Goal: Use online tool/utility: Use online tool/utility

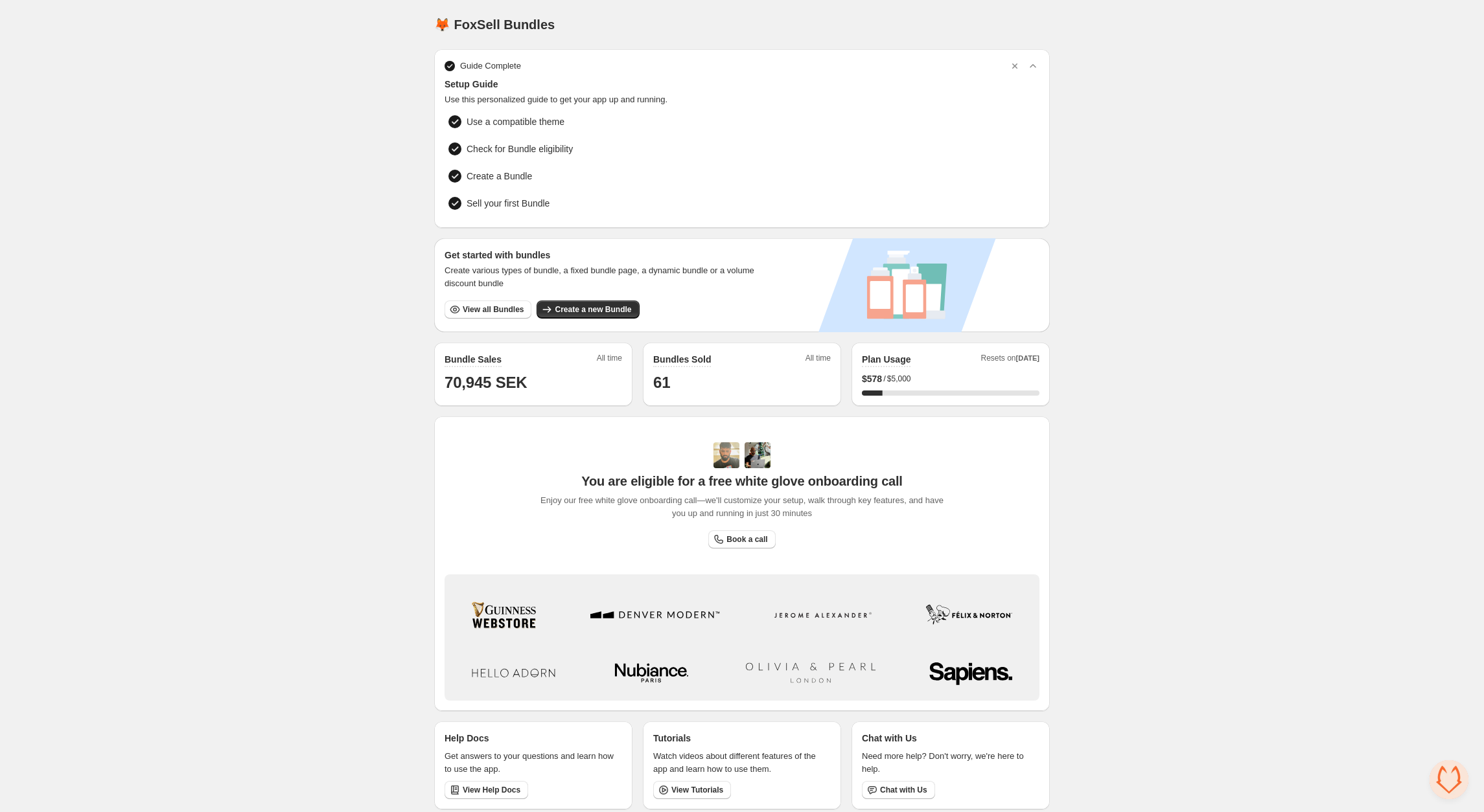
click at [1442, 774] on span "Open chat" at bounding box center [1448, 779] width 39 height 38
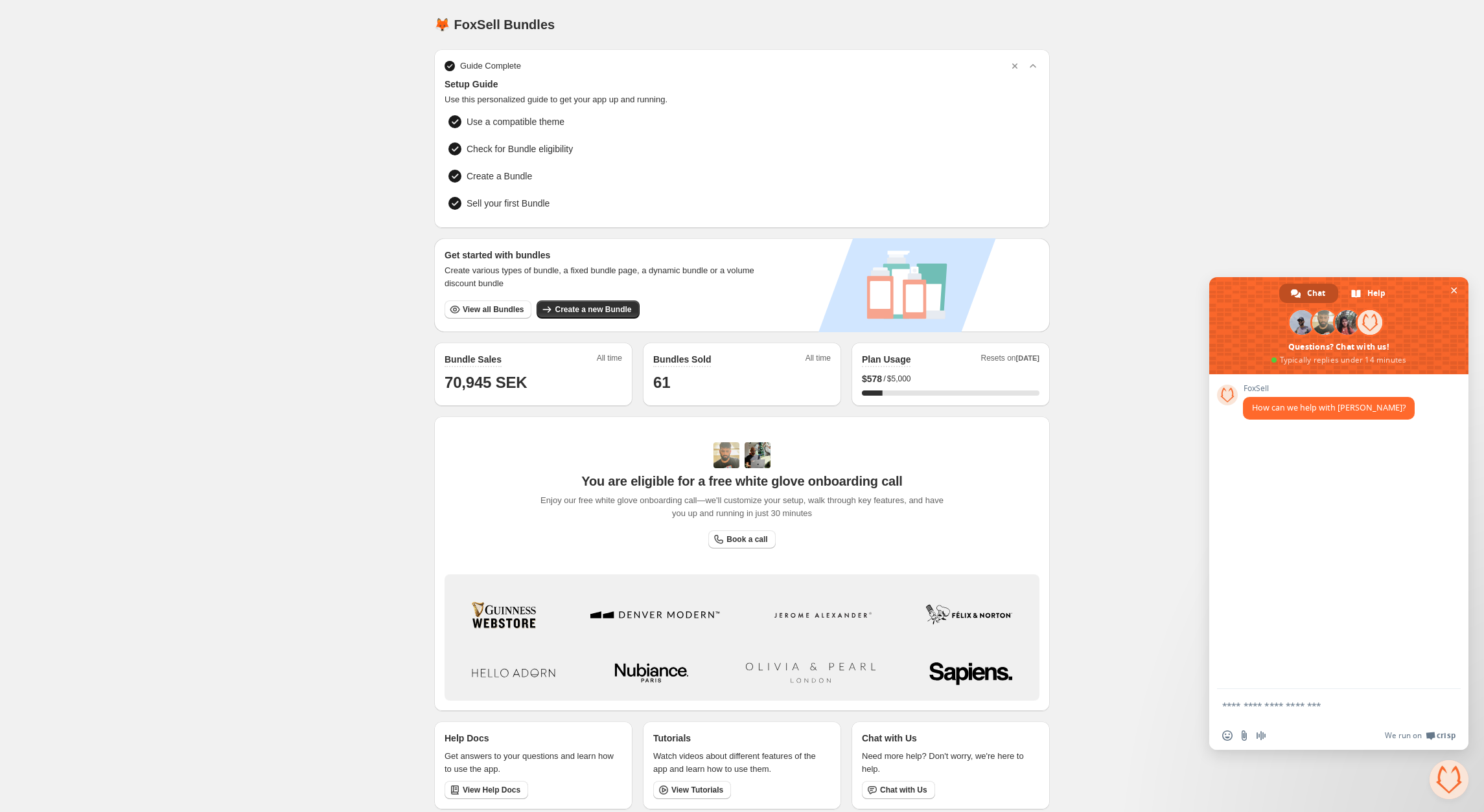
click at [1266, 708] on textarea "Compose your message..." at bounding box center [1324, 706] width 204 height 12
type textarea "**********"
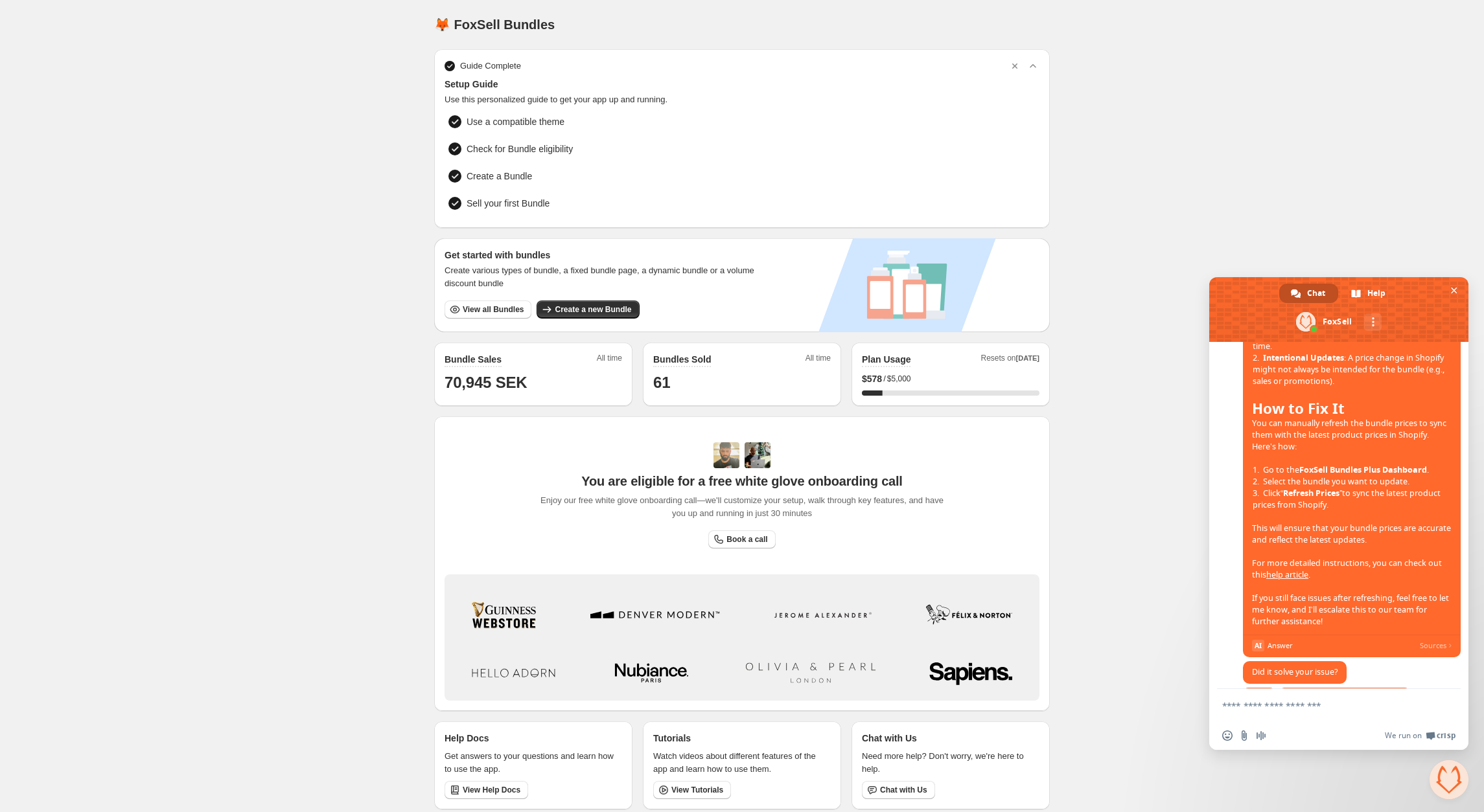
scroll to position [416, 0]
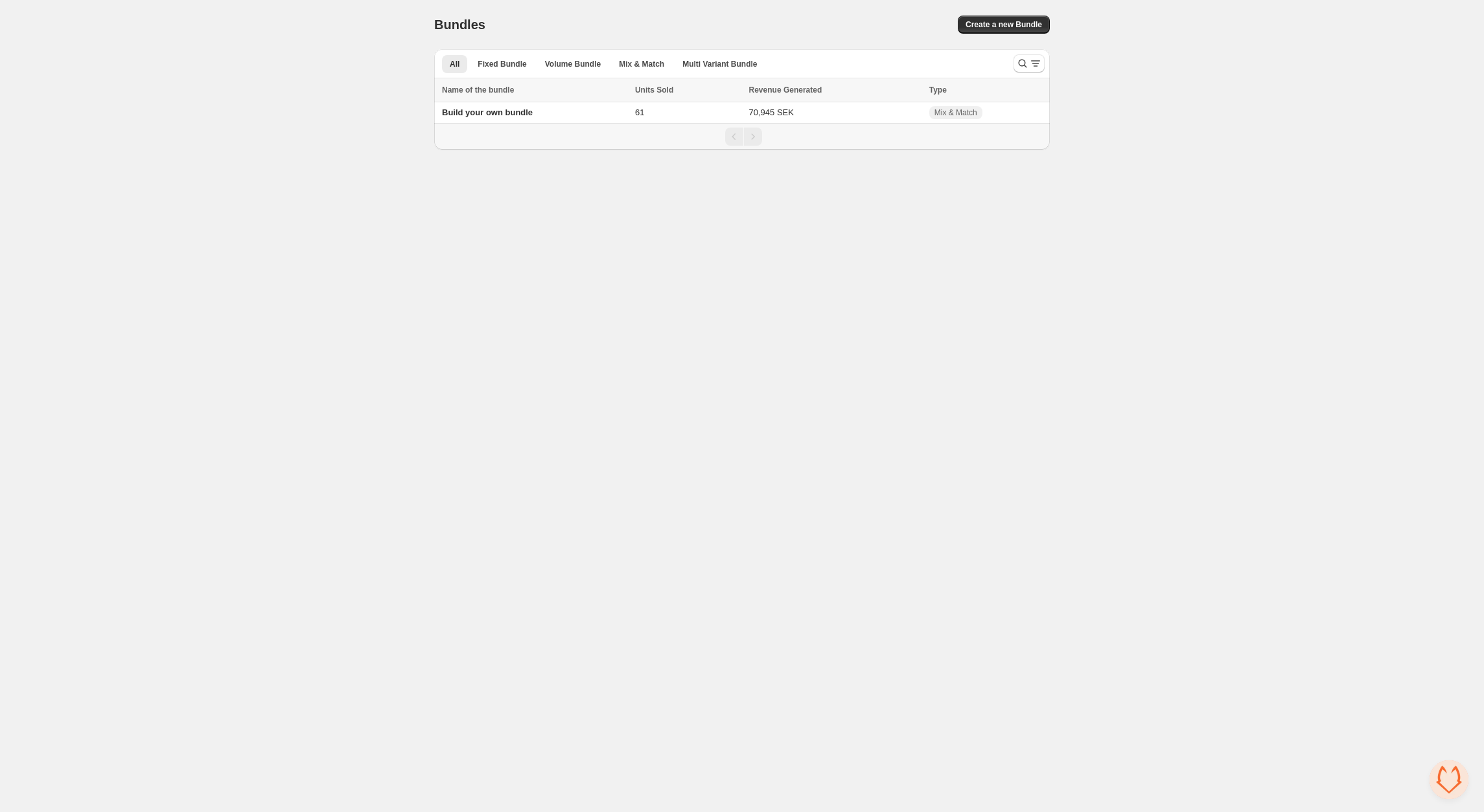
scroll to position [416, 0]
click at [862, 115] on td "70,945 SEK" at bounding box center [835, 113] width 180 height 21
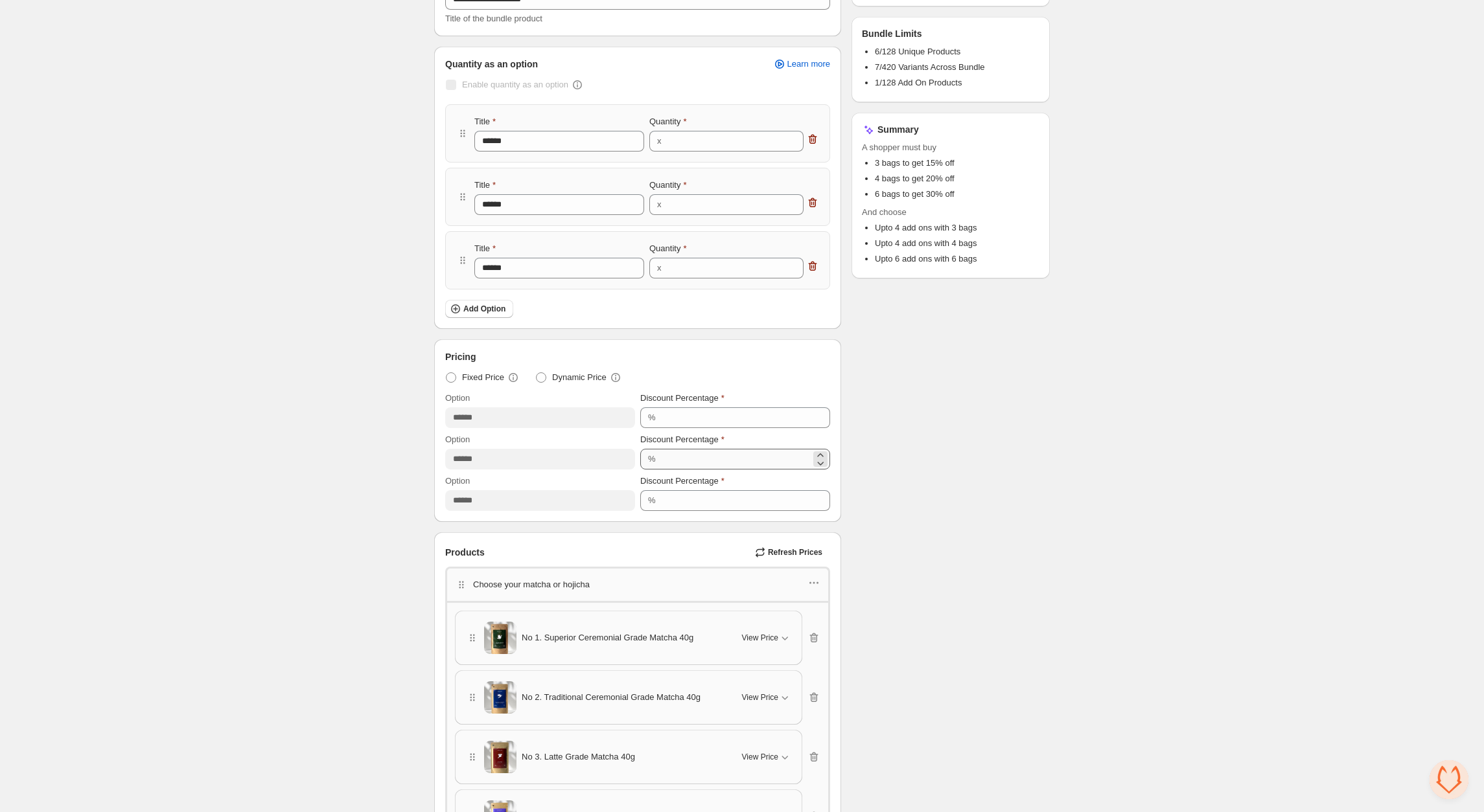
scroll to position [237, 0]
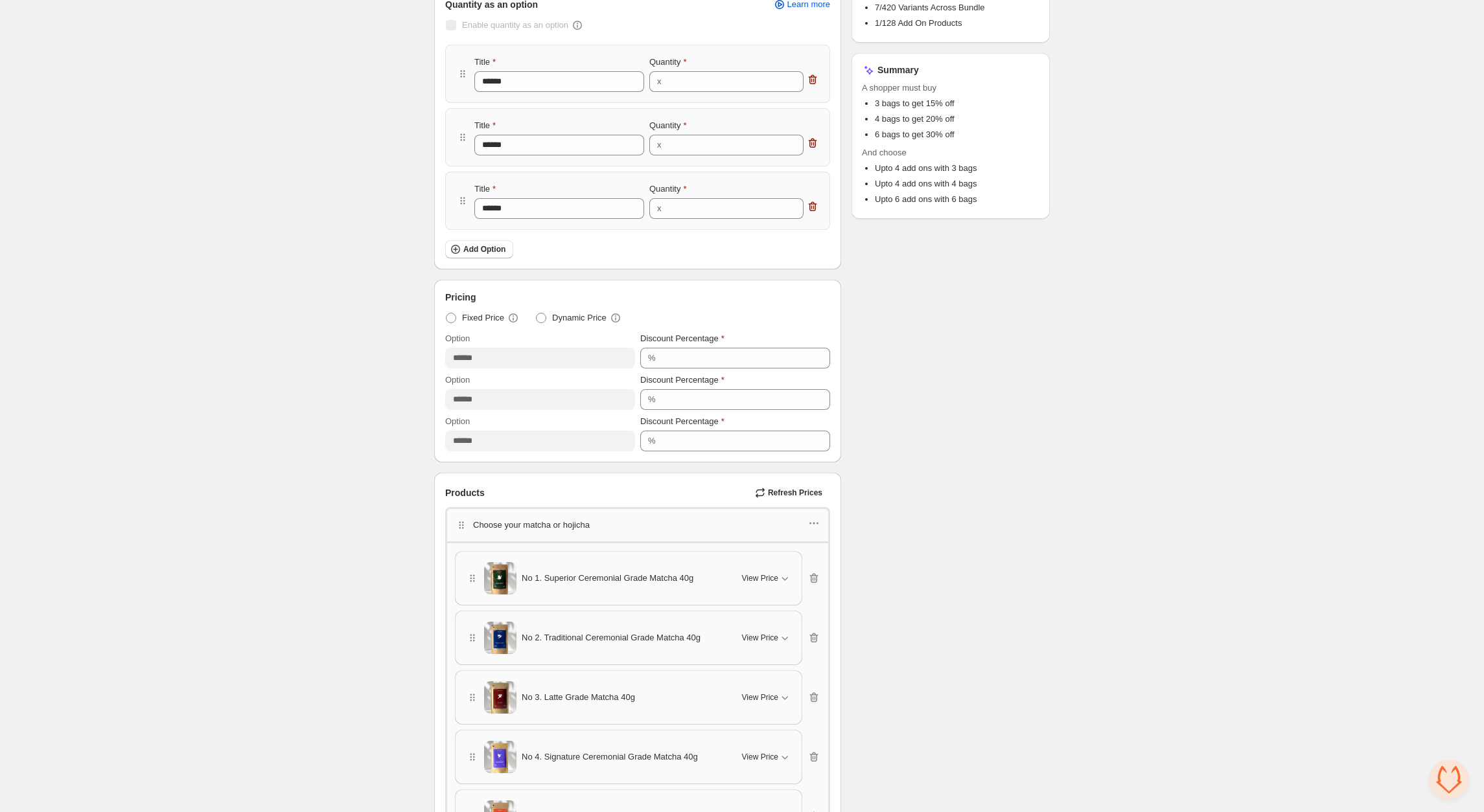
click at [799, 494] on span "Refresh Prices" at bounding box center [795, 493] width 54 height 10
